Goal: Find specific page/section: Find specific page/section

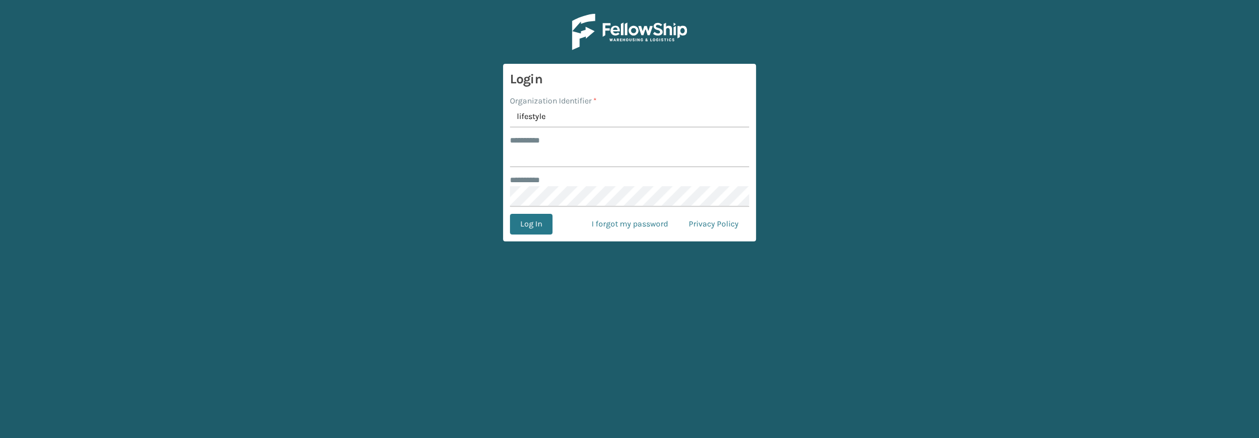
type input "lifestyle"
type input "******"
click at [517, 218] on button "Log In" at bounding box center [531, 224] width 43 height 21
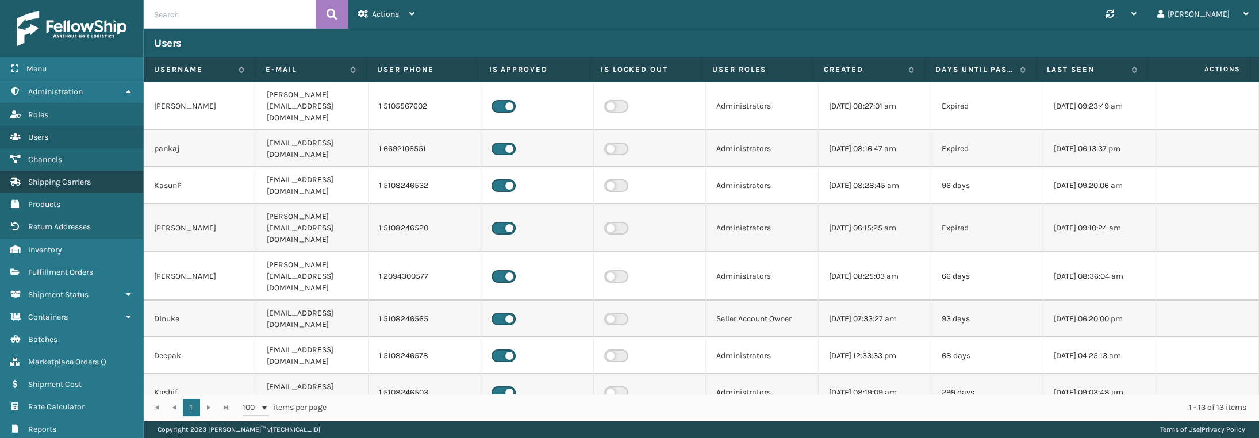
click at [64, 189] on link "Shipping Carriers" at bounding box center [71, 182] width 143 height 22
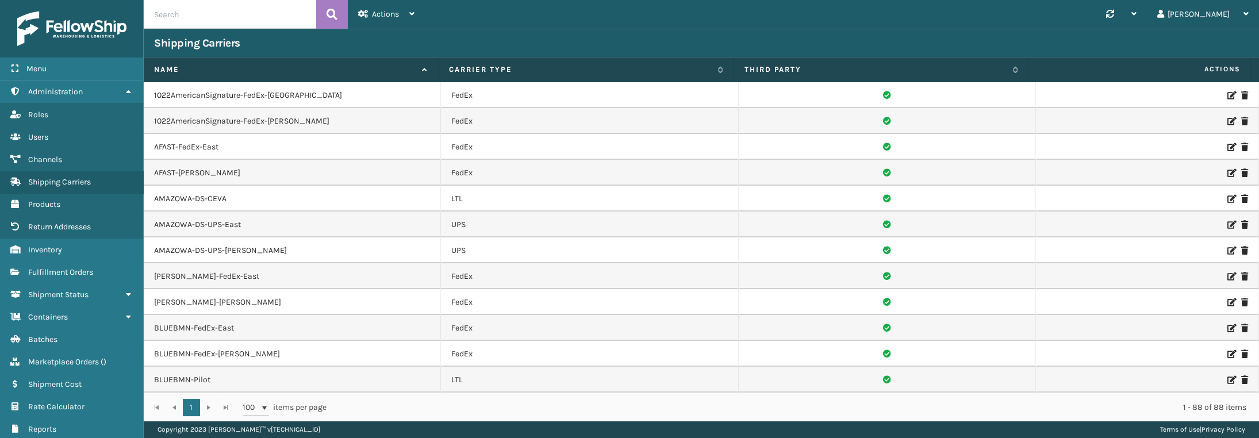
click at [208, 22] on input "text" at bounding box center [230, 14] width 172 height 29
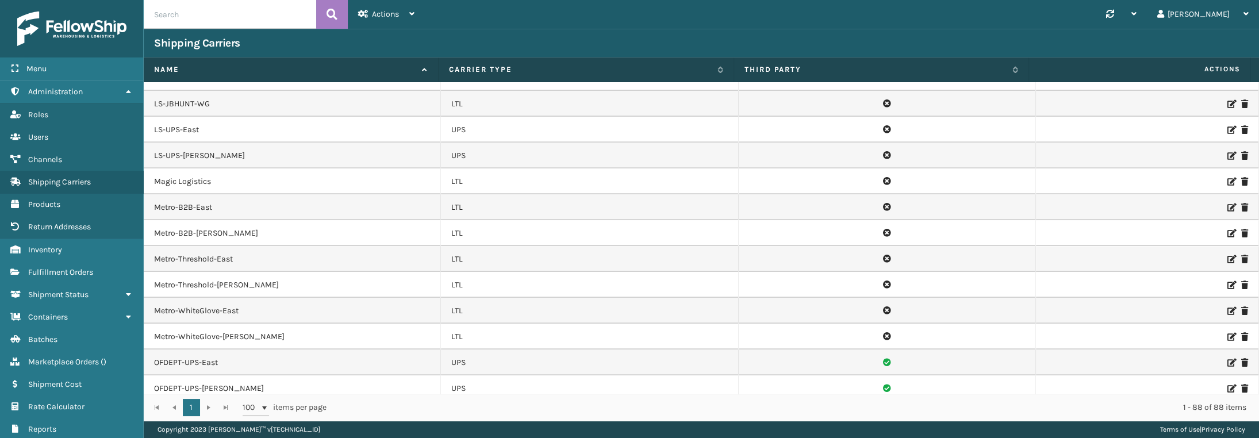
scroll to position [1265, 0]
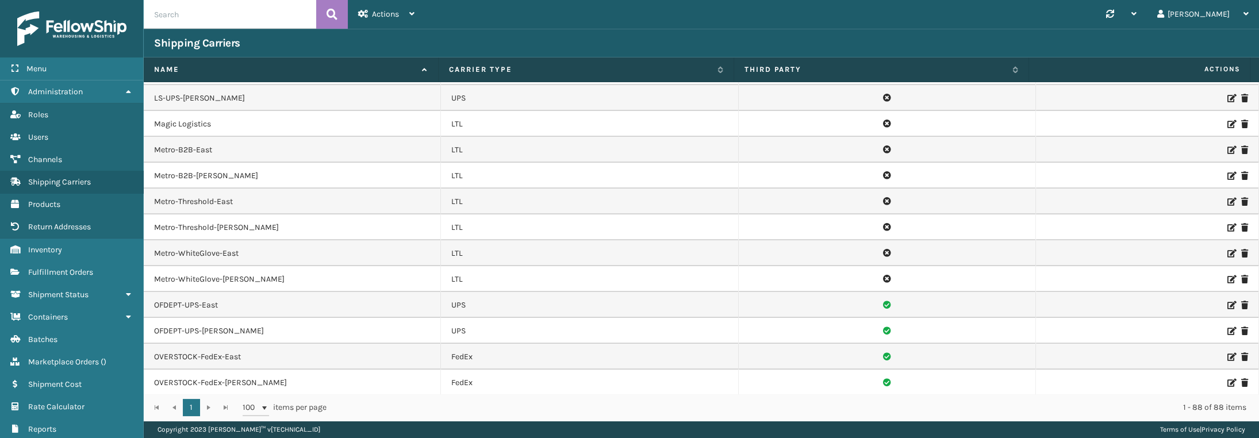
click at [1227, 301] on icon at bounding box center [1230, 305] width 7 height 8
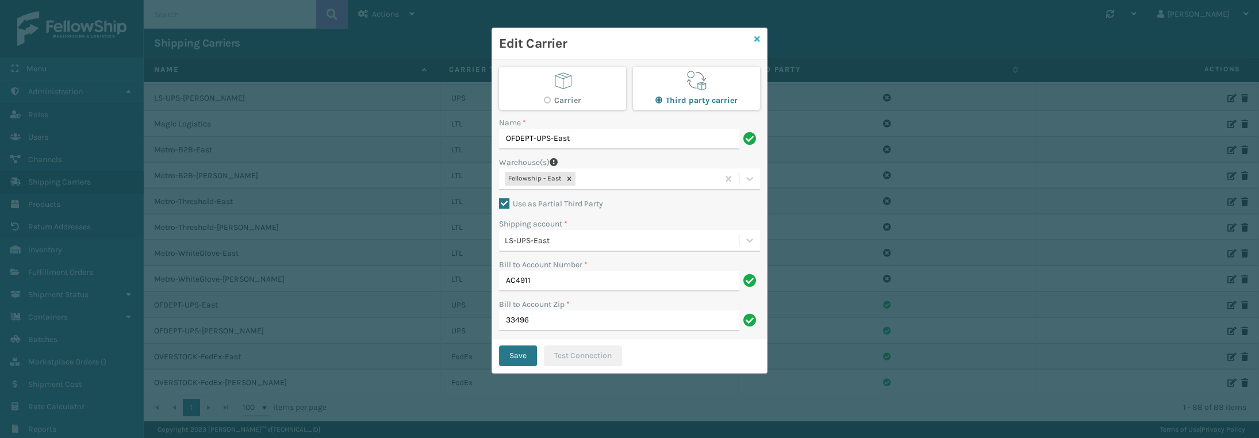
click at [754, 41] on icon at bounding box center [757, 39] width 6 height 8
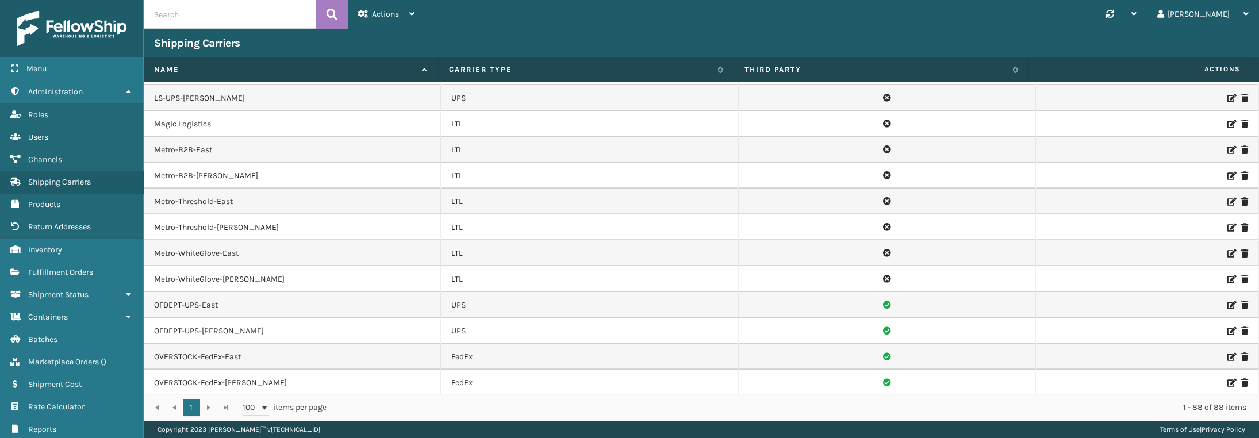
click at [1227, 327] on icon at bounding box center [1230, 331] width 7 height 8
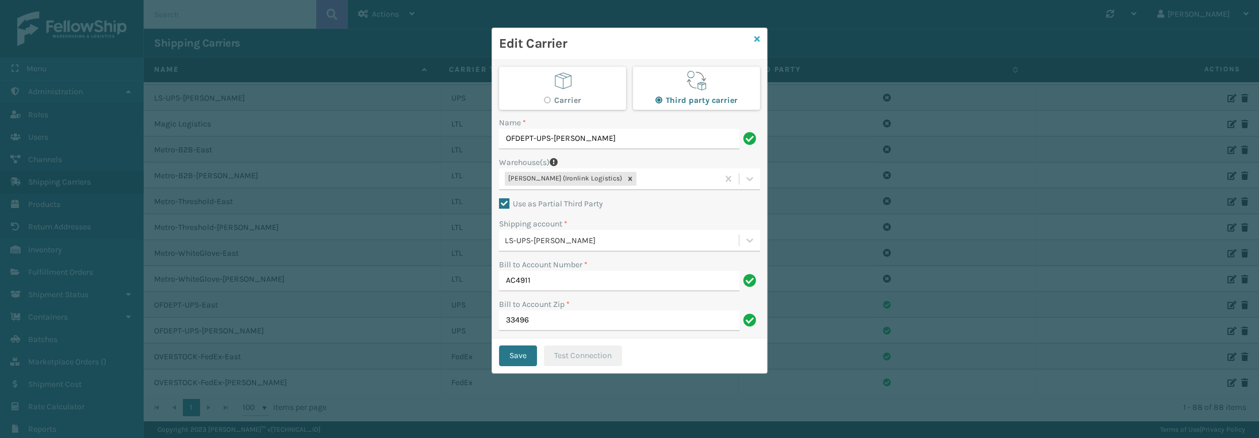
click at [757, 42] on icon at bounding box center [757, 39] width 6 height 8
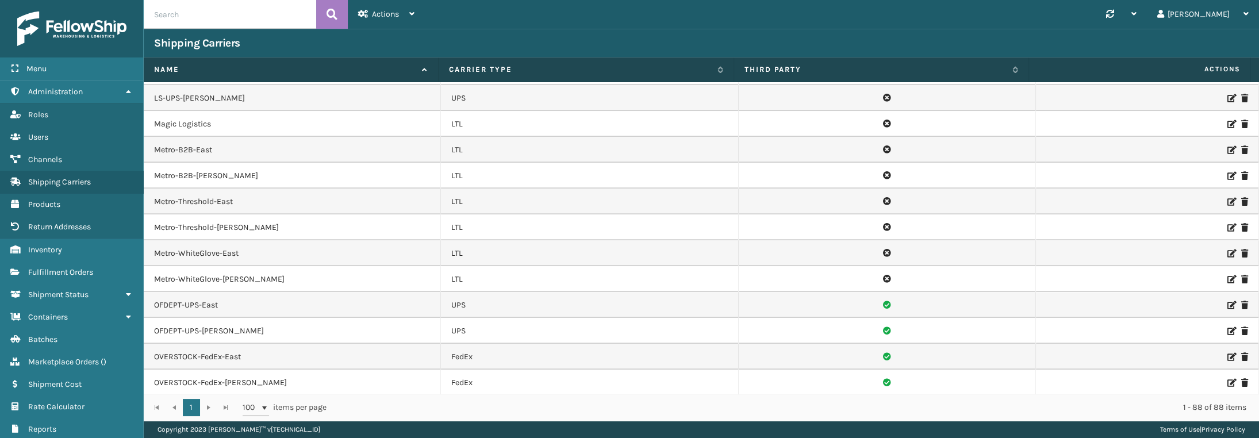
click at [1227, 301] on icon at bounding box center [1230, 305] width 7 height 8
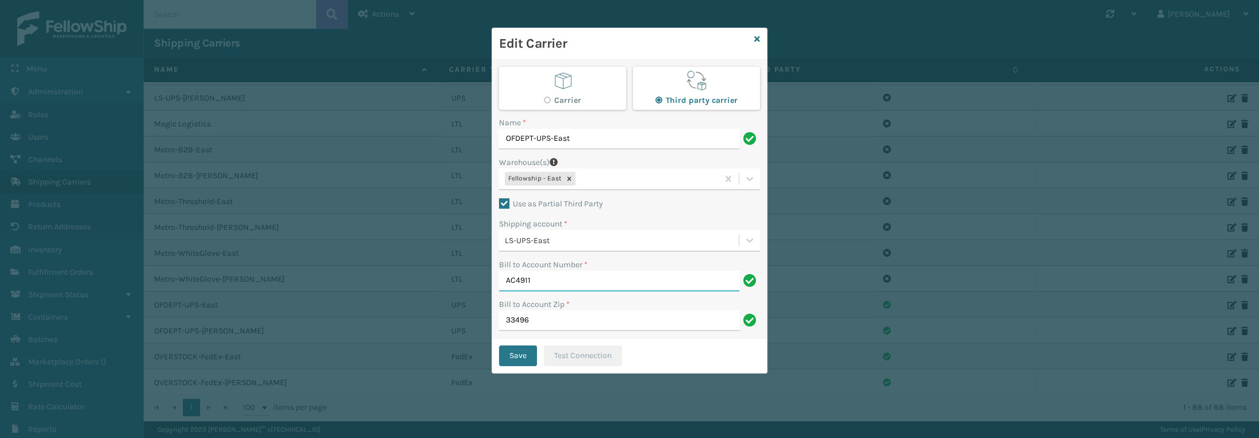
drag, startPoint x: 556, startPoint y: 282, endPoint x: 455, endPoint y: 278, distance: 101.9
click at [460, 279] on div "Edit Carrier Carrier Third party carrier Name * OFDEPT-UPS-East Warehouse(s) Fe…" at bounding box center [629, 219] width 1259 height 438
drag, startPoint x: 757, startPoint y: 38, endPoint x: 748, endPoint y: 48, distance: 13.8
click at [756, 38] on icon at bounding box center [757, 39] width 6 height 8
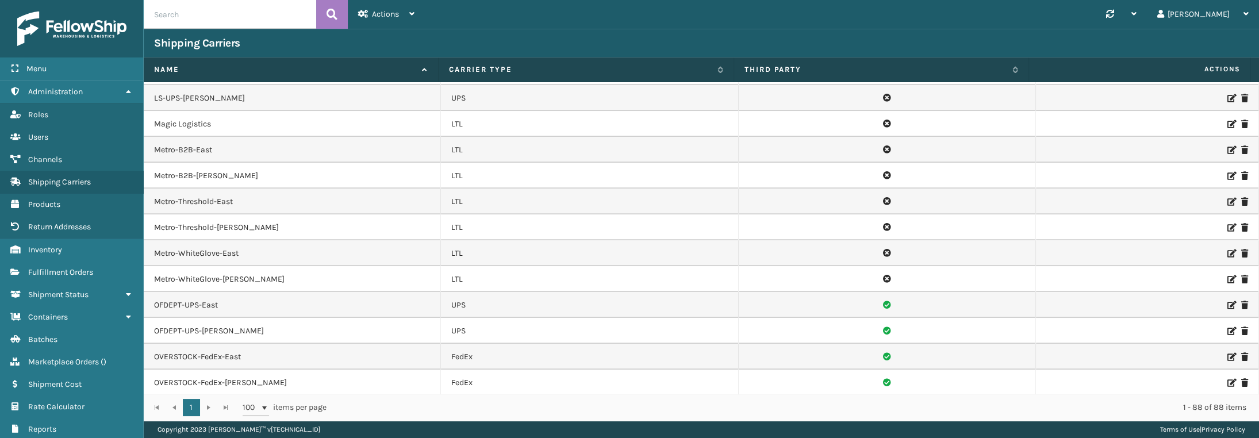
click at [936, 32] on div "Shipping Carriers" at bounding box center [701, 43] width 1115 height 29
